Goal: Transaction & Acquisition: Purchase product/service

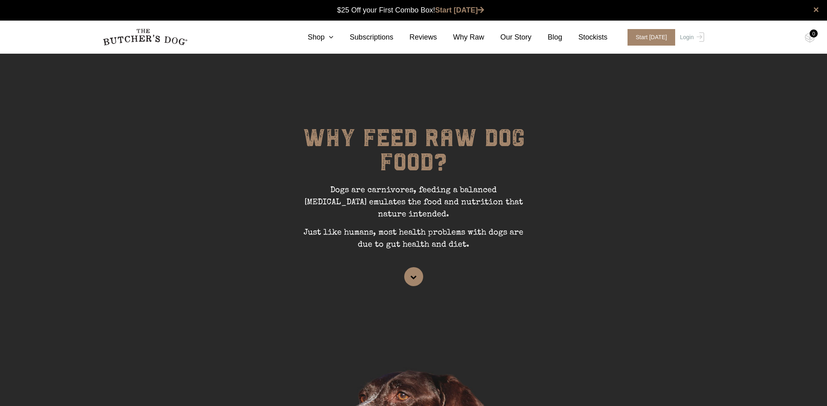
scroll to position [0, 0]
click at [685, 41] on link "Login" at bounding box center [691, 37] width 26 height 17
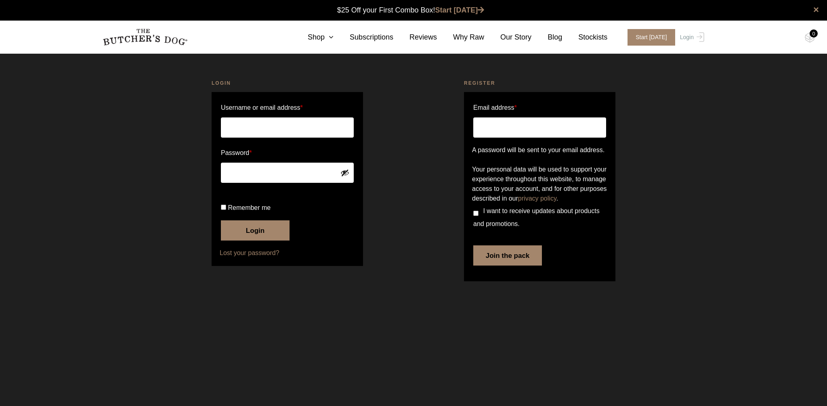
drag, startPoint x: 0, startPoint y: 0, endPoint x: 310, endPoint y: 126, distance: 334.2
click at [311, 126] on input "Username or email address *" at bounding box center [287, 128] width 133 height 20
type input "psmith@bellpotter.com.au"
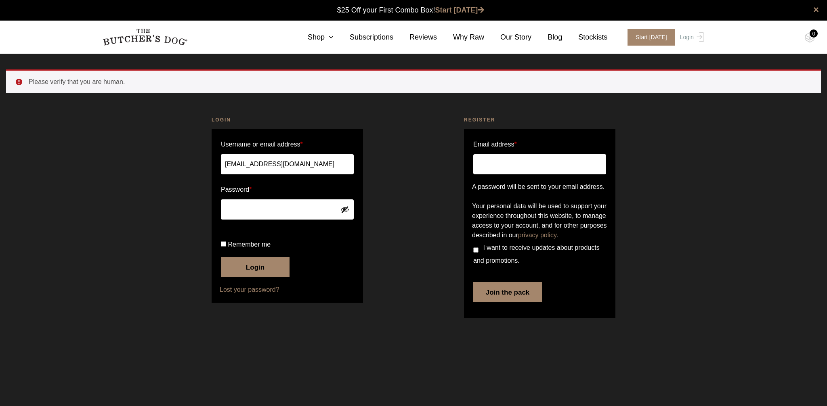
click at [253, 277] on button "Login" at bounding box center [255, 267] width 69 height 20
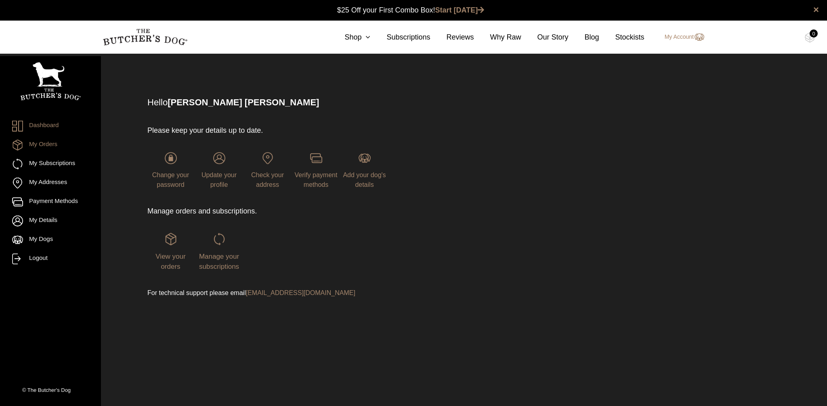
click at [44, 141] on link "My Orders" at bounding box center [50, 145] width 77 height 11
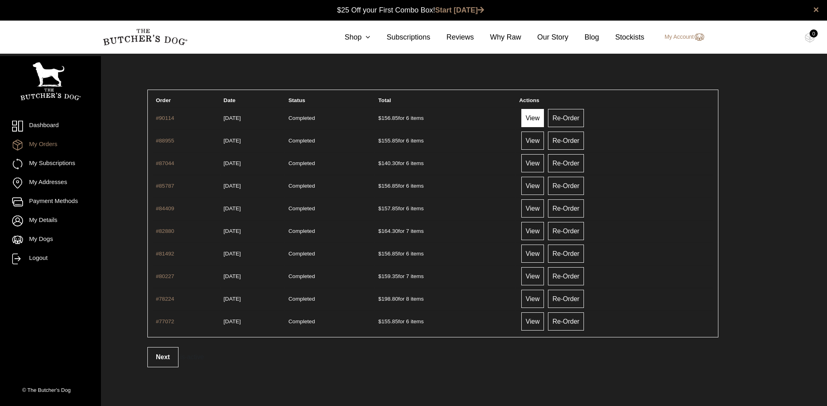
click at [544, 123] on link "View" at bounding box center [532, 118] width 23 height 18
click at [584, 119] on link "Re-Order" at bounding box center [566, 118] width 36 height 18
click at [584, 118] on link "Re-Order" at bounding box center [566, 118] width 36 height 18
click at [544, 167] on link "View" at bounding box center [532, 163] width 23 height 18
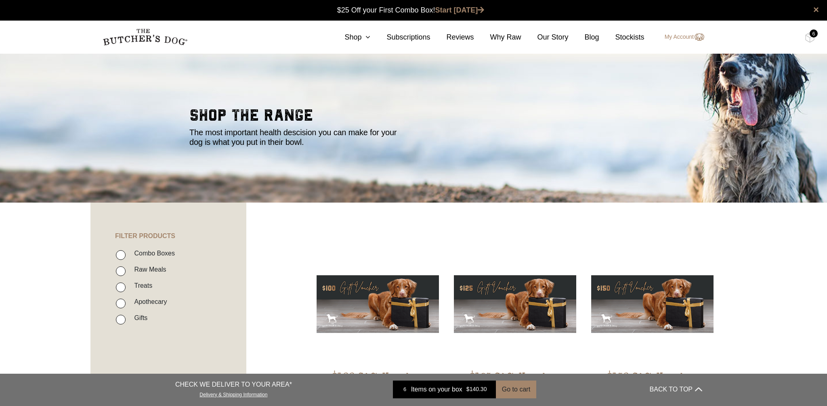
scroll to position [0, 0]
click at [810, 36] on img at bounding box center [810, 37] width 10 height 10
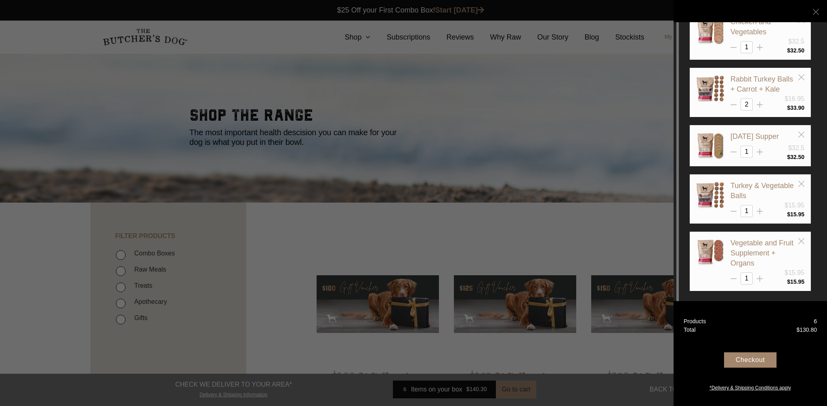
scroll to position [0, 0]
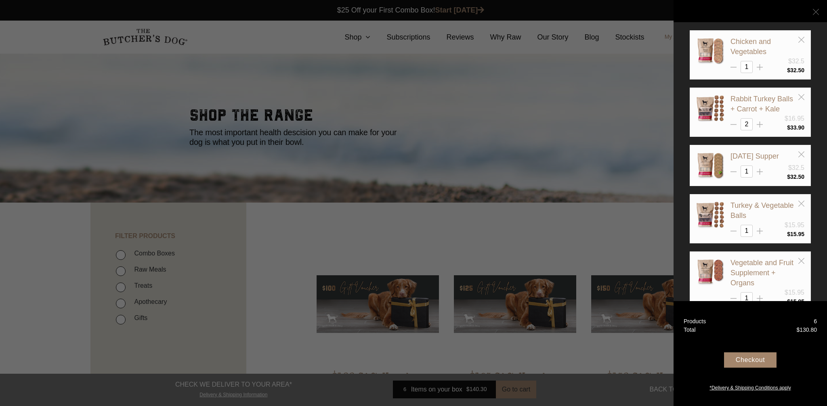
click at [817, 13] on icon at bounding box center [816, 12] width 6 height 6
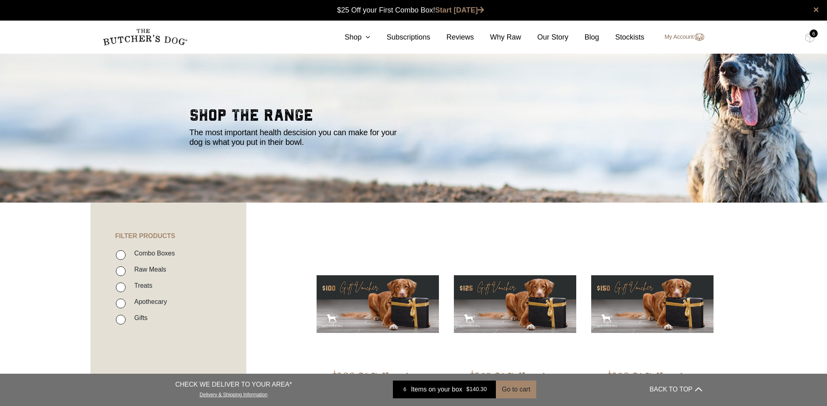
click at [670, 37] on link "My Account" at bounding box center [681, 37] width 48 height 10
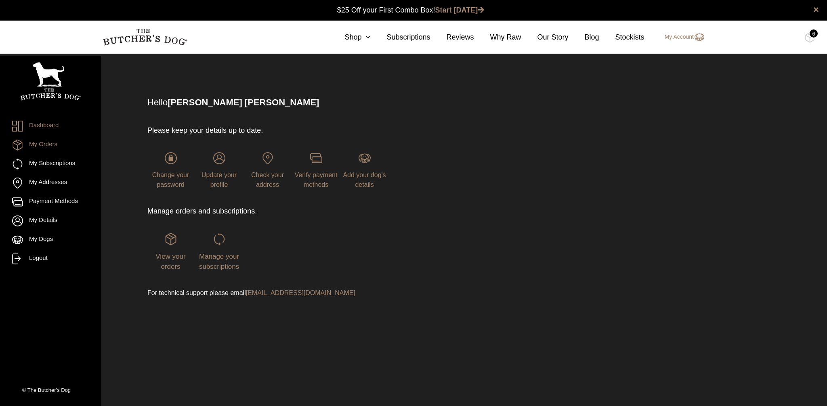
click at [45, 149] on link "My Orders" at bounding box center [50, 145] width 77 height 11
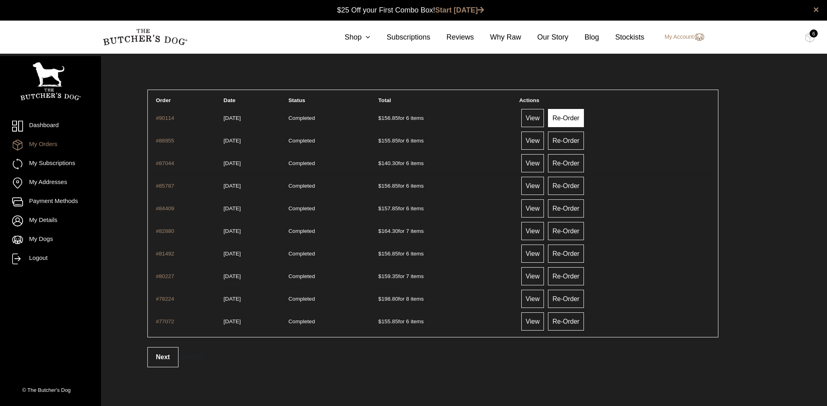
click at [573, 120] on link "Re-Order" at bounding box center [566, 118] width 36 height 18
click at [810, 37] on img at bounding box center [810, 37] width 10 height 10
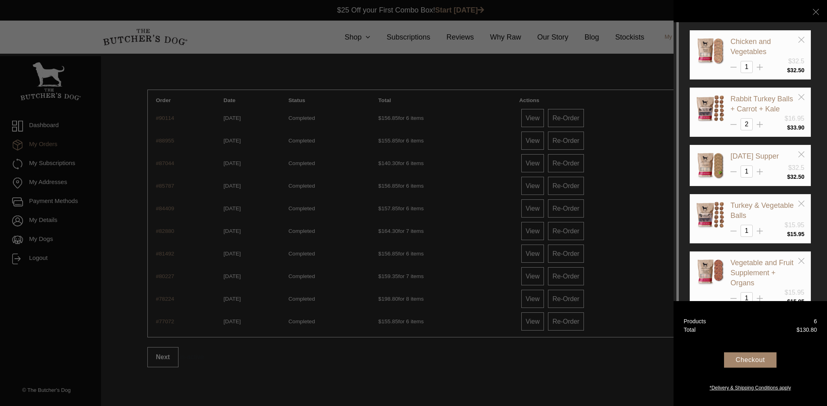
scroll to position [20, 0]
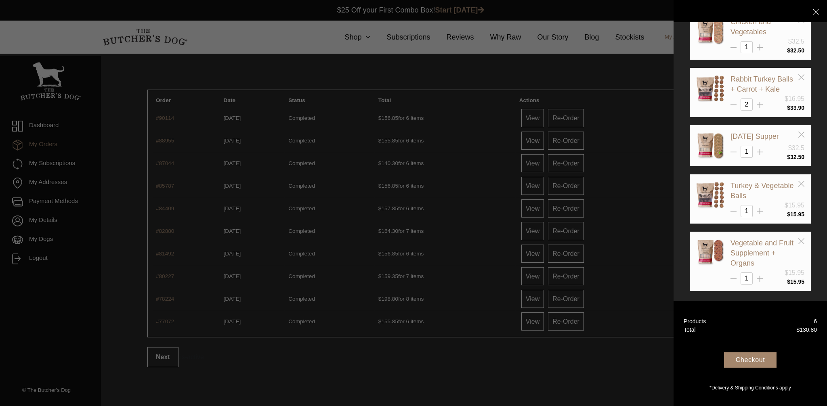
click at [590, 55] on div at bounding box center [413, 203] width 827 height 406
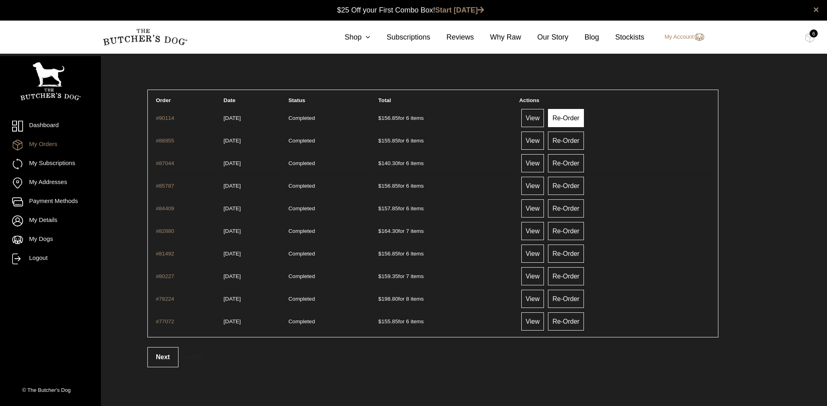
click at [581, 119] on link "Re-Order" at bounding box center [566, 118] width 36 height 18
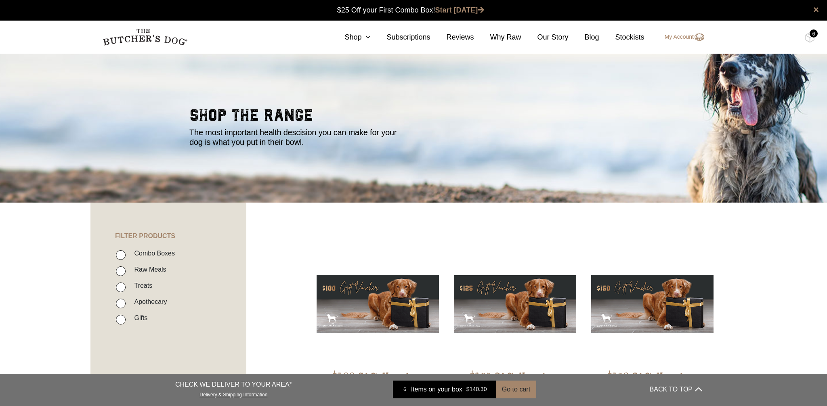
scroll to position [0, 0]
click at [347, 35] on link "Shop" at bounding box center [349, 37] width 42 height 11
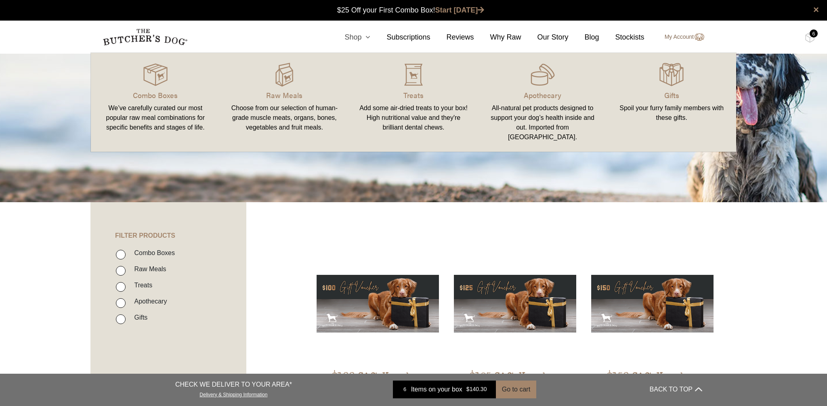
scroll to position [0, 0]
click at [677, 38] on link "My Account" at bounding box center [681, 37] width 48 height 10
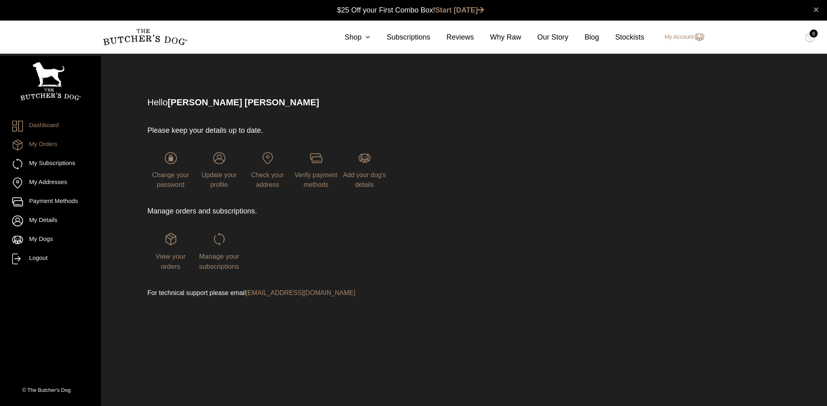
drag, startPoint x: 50, startPoint y: 145, endPoint x: 44, endPoint y: 151, distance: 8.3
click at [50, 145] on link "My Orders" at bounding box center [50, 145] width 77 height 11
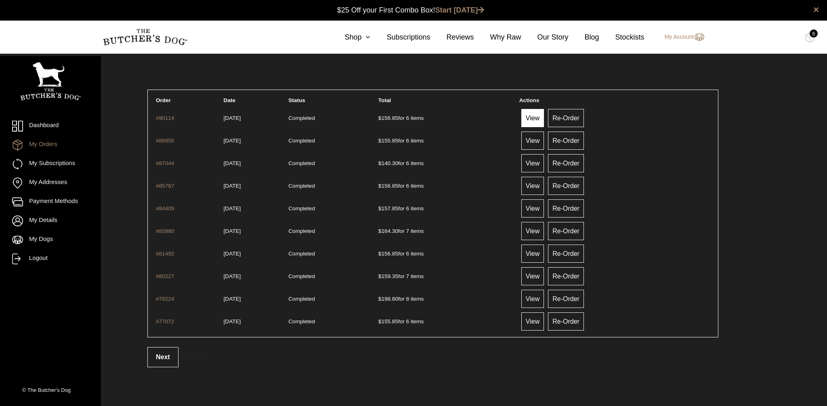
click at [544, 121] on link "View" at bounding box center [532, 118] width 23 height 18
